Goal: Transaction & Acquisition: Purchase product/service

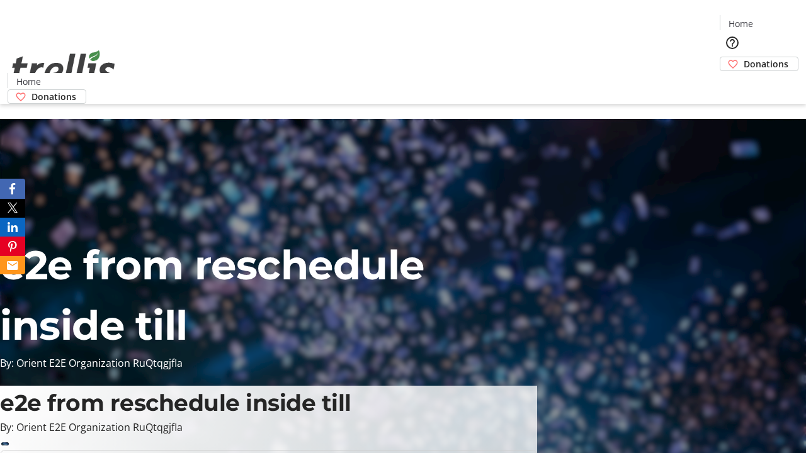
click at [744, 57] on span "Donations" at bounding box center [766, 63] width 45 height 13
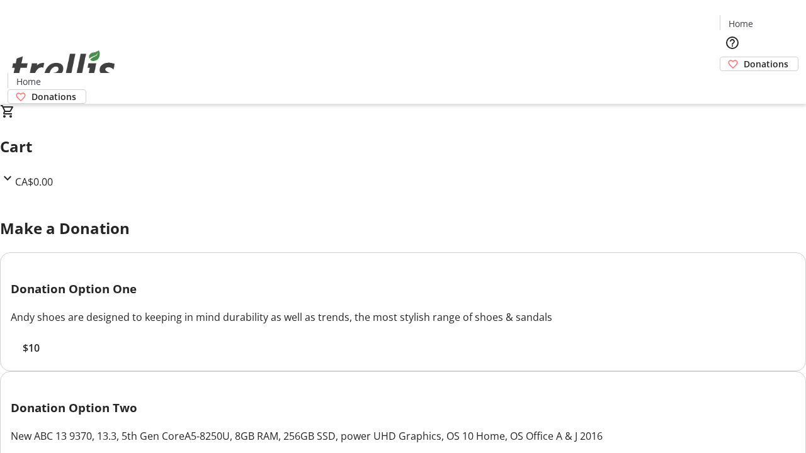
click at [40, 356] on span "$10" at bounding box center [31, 348] width 17 height 15
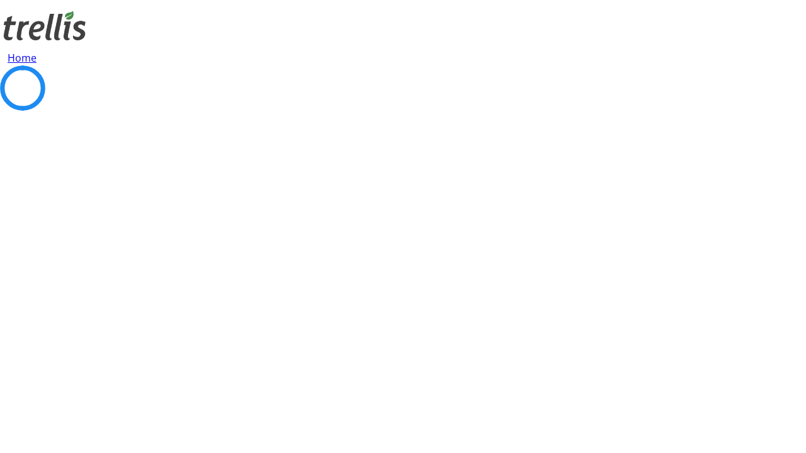
select select "CA"
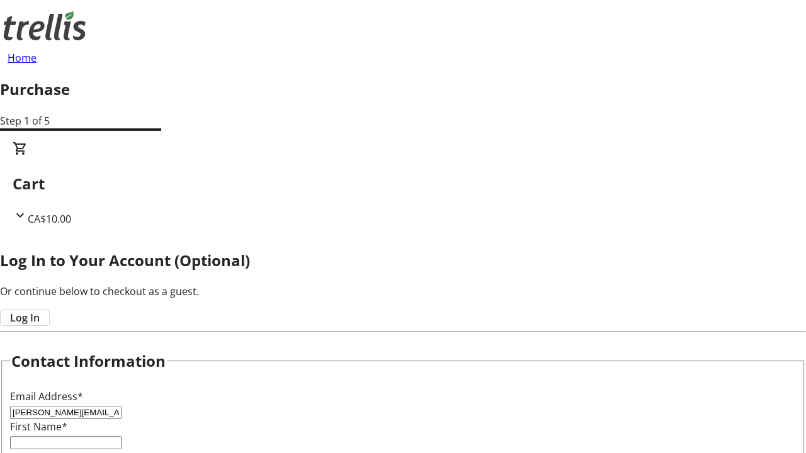
type input "[PERSON_NAME][EMAIL_ADDRESS][DOMAIN_NAME]"
type input "[PERSON_NAME]"
type input "[STREET_ADDRESS][PERSON_NAME]"
type input "Kelowna"
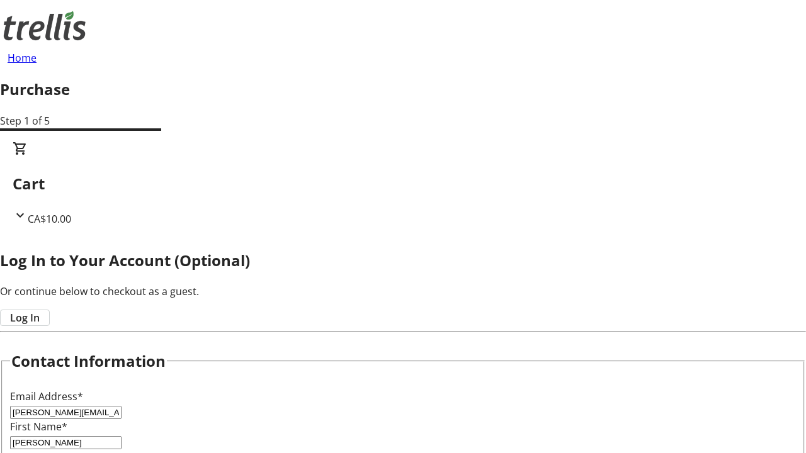
select select "BC"
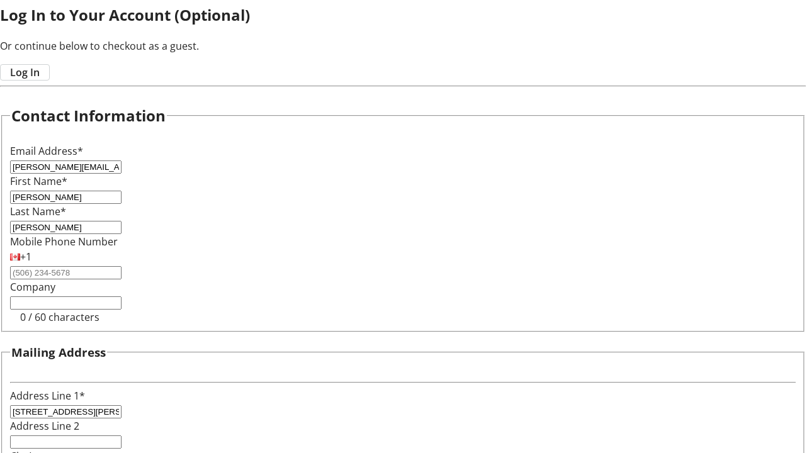
type input "Kelowna"
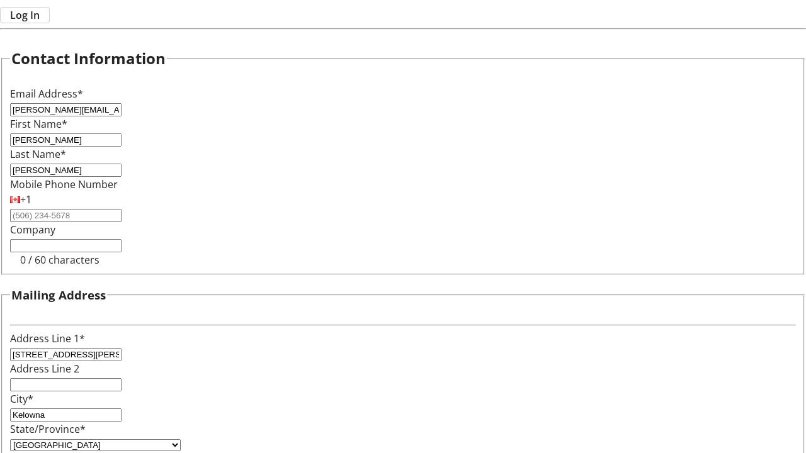
type input "V1Y 0C2"
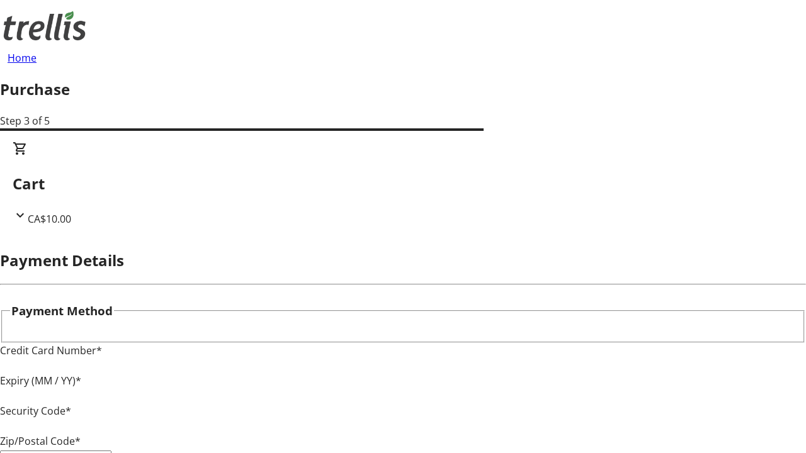
type input "V1Y 0C2"
